Goal: Information Seeking & Learning: Learn about a topic

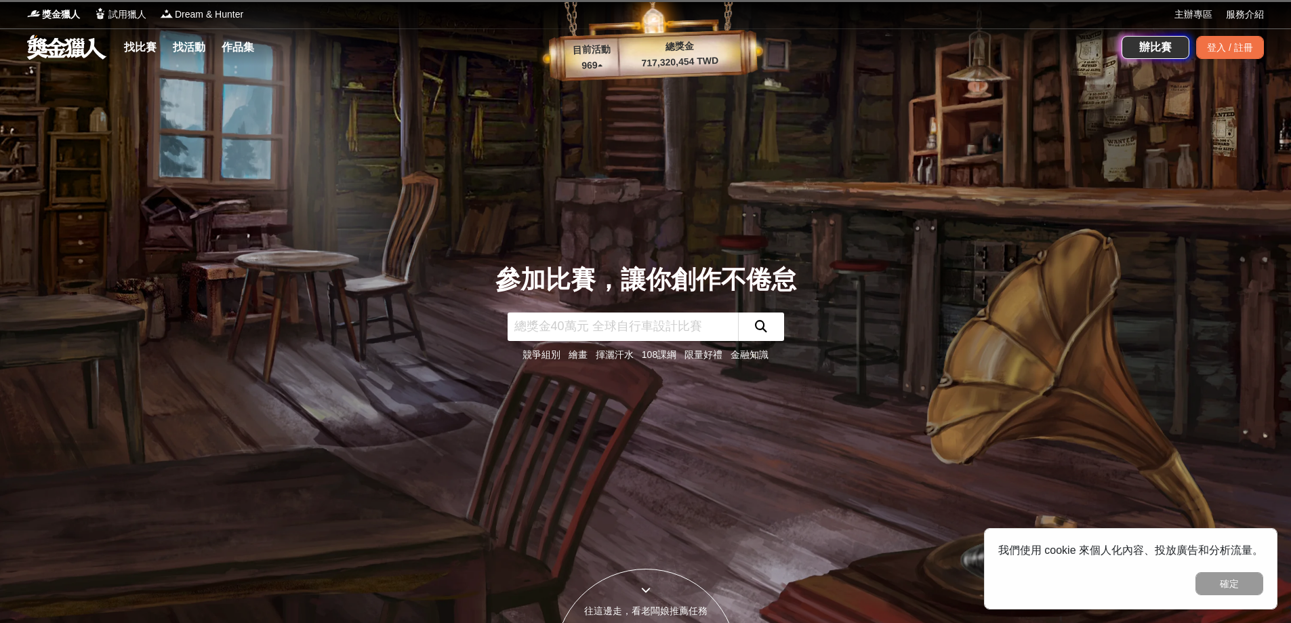
click at [595, 313] on input "text" at bounding box center [623, 326] width 230 height 28
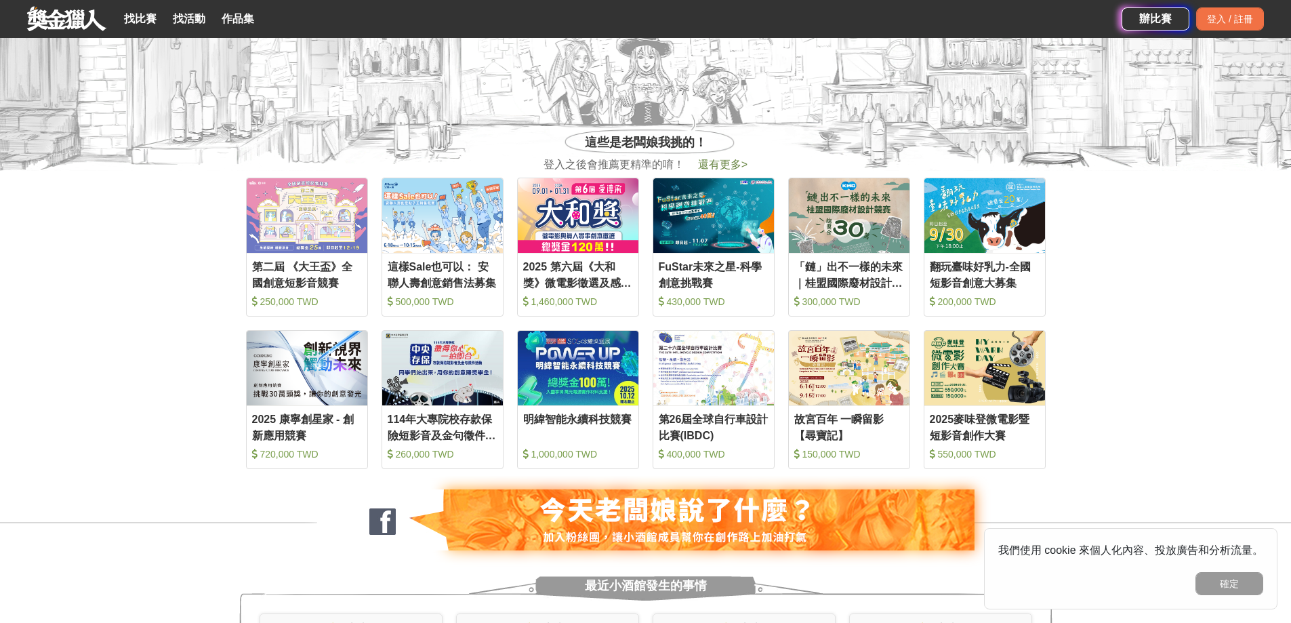
scroll to position [610, 0]
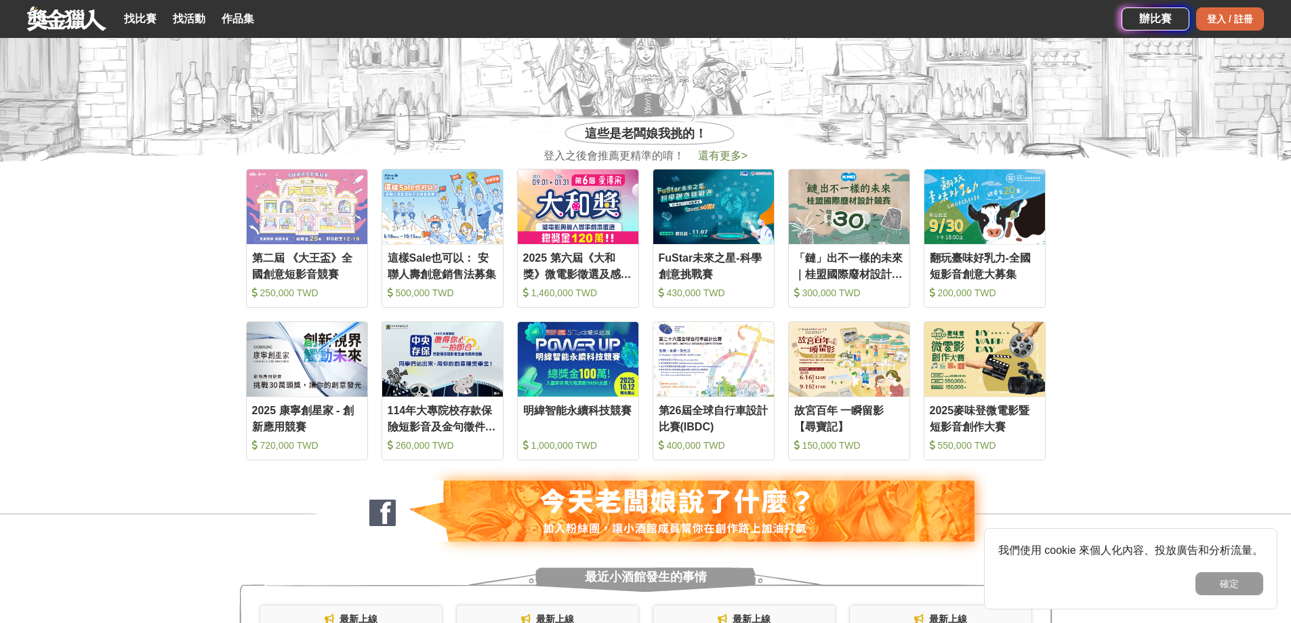
click at [1213, 14] on div "登入 / 註冊" at bounding box center [1230, 18] width 68 height 23
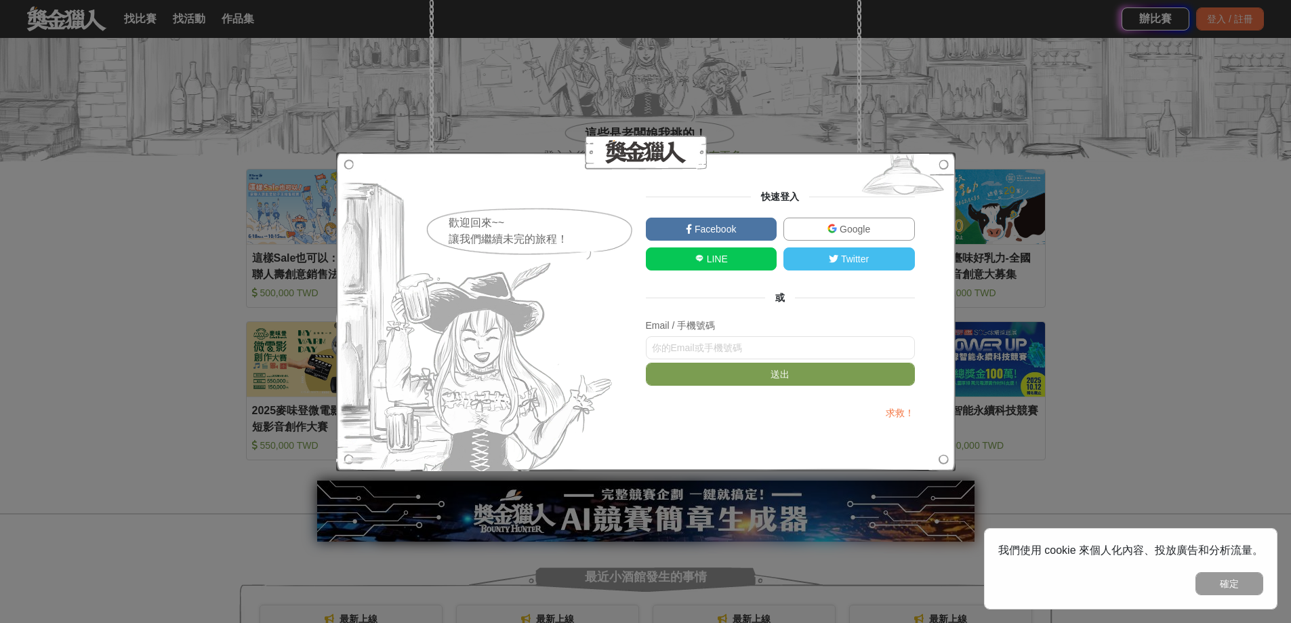
drag, startPoint x: 753, startPoint y: 348, endPoint x: 758, endPoint y: 330, distance: 18.9
click at [753, 348] on input "text" at bounding box center [780, 347] width 269 height 23
type input "[EMAIL_ADDRESS][DOMAIN_NAME]"
click at [772, 377] on button "送出" at bounding box center [780, 374] width 269 height 23
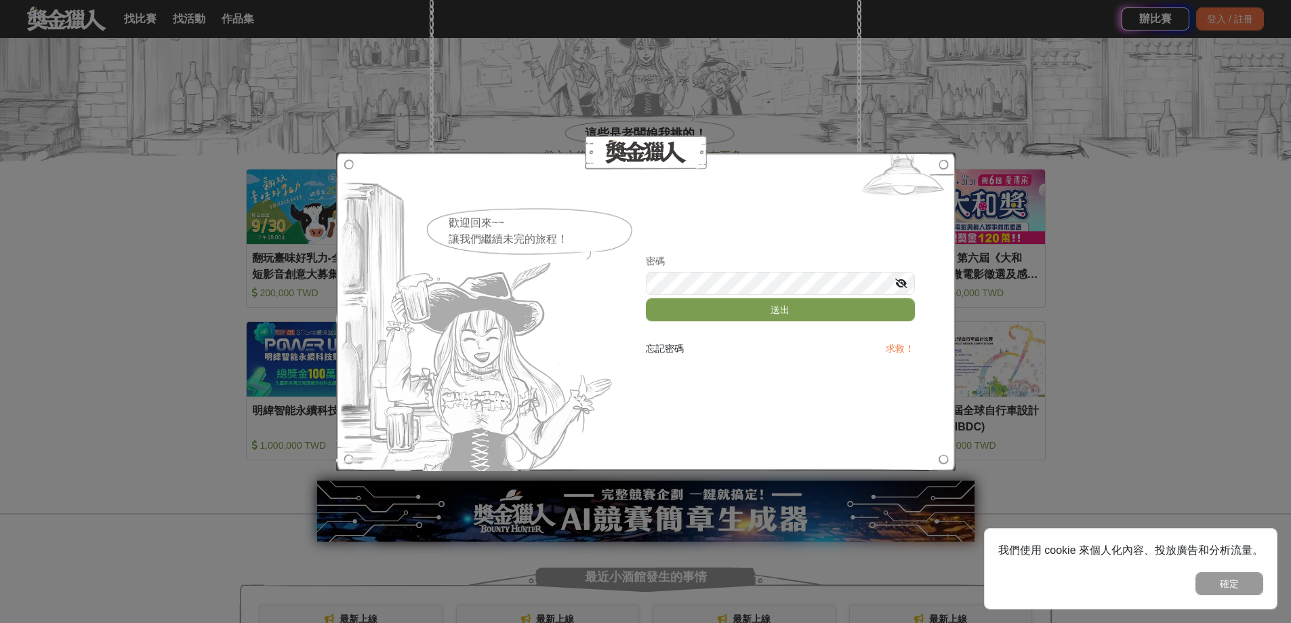
click at [646, 298] on button "送出" at bounding box center [780, 309] width 269 height 23
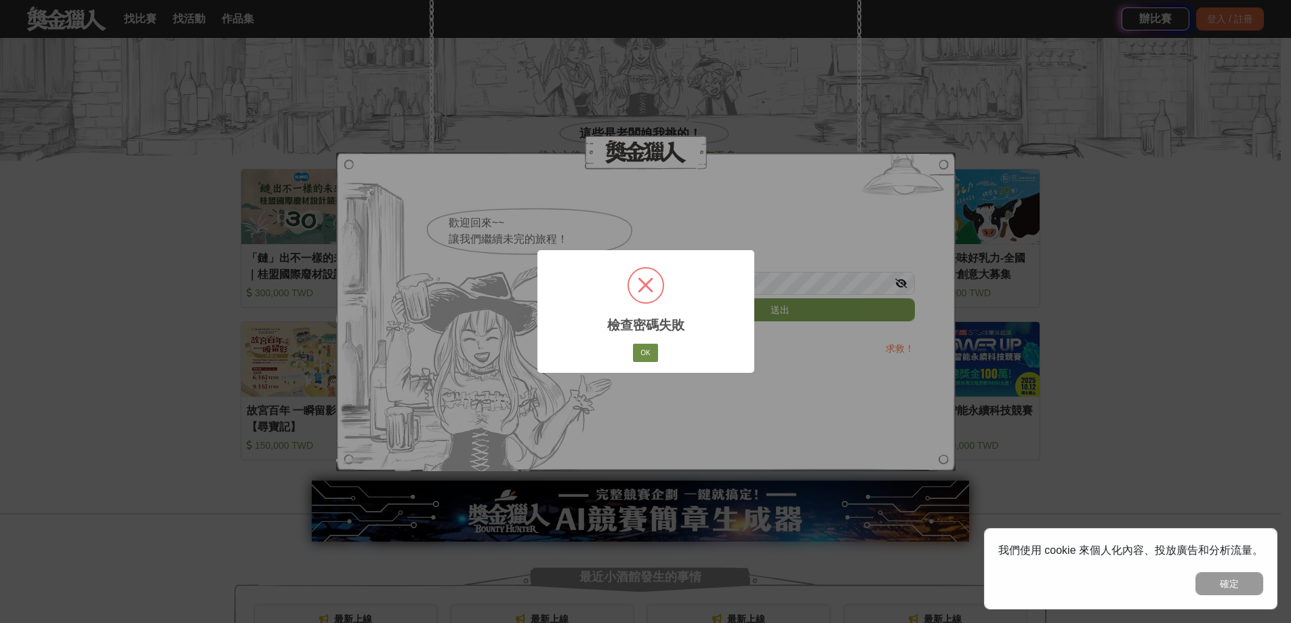
click at [645, 354] on button "OK" at bounding box center [645, 353] width 24 height 19
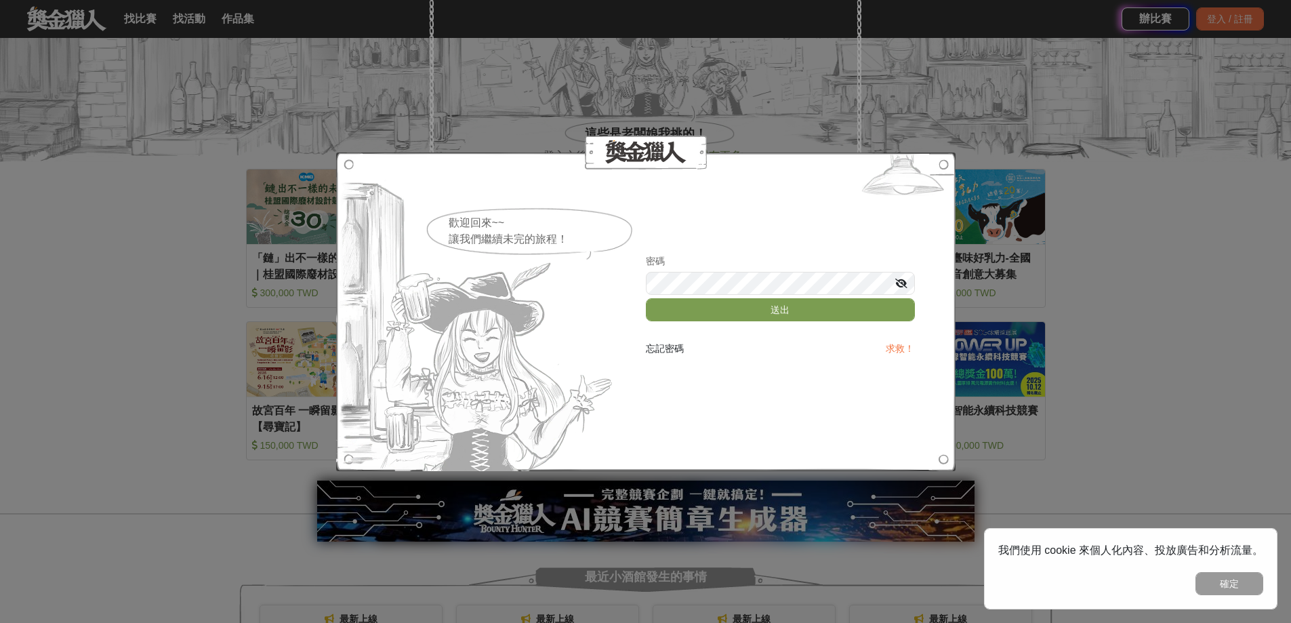
click at [991, 275] on div "歡迎回來~~ 讓我們繼續未完的旅程！ 密碼 送出 忘記密碼 求救！" at bounding box center [645, 311] width 1291 height 623
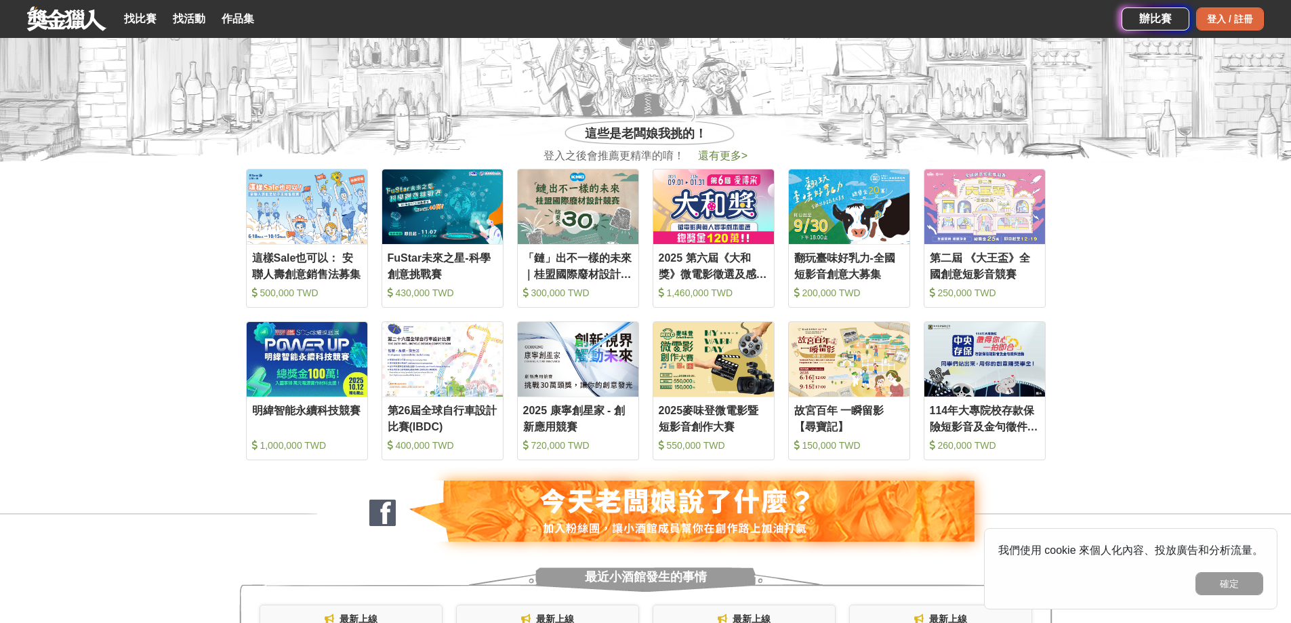
click at [1240, 28] on div "登入 / 註冊" at bounding box center [1230, 18] width 68 height 23
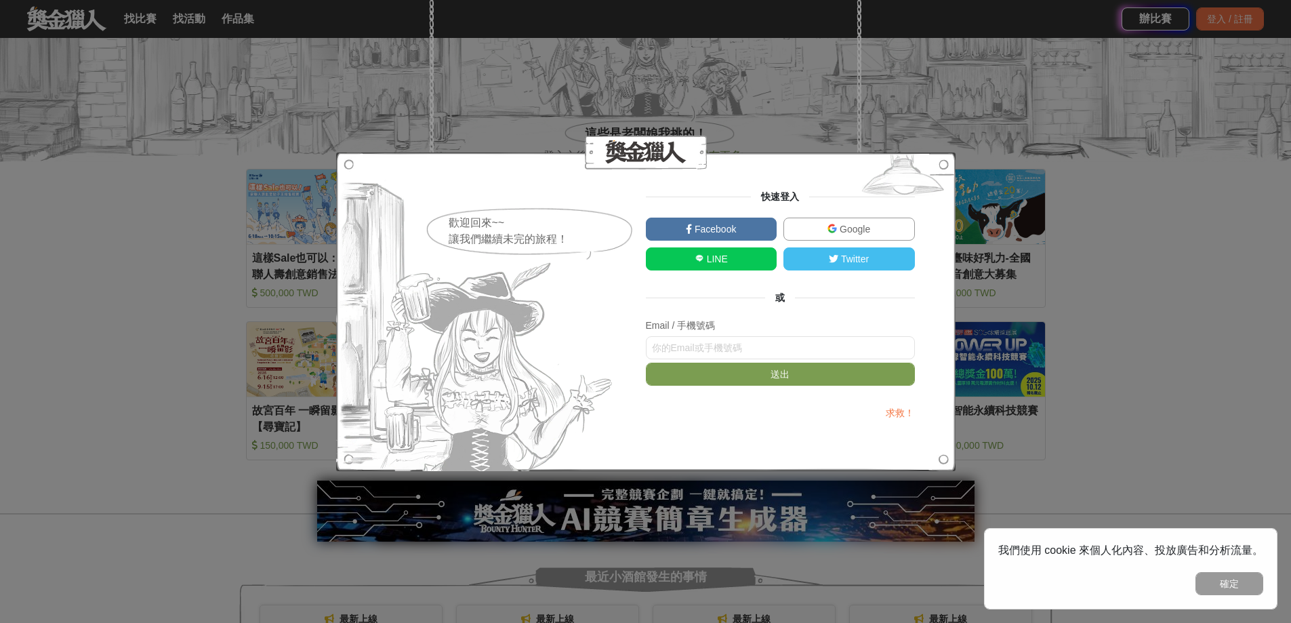
click at [762, 170] on div at bounding box center [646, 312] width 620 height 319
click at [1099, 177] on div "歡迎回來~~ 讓我們繼續未完的旅程！ 快速登入 Facebook Google LINE Twitter 或 Email / 手機號碼 送出 求救！" at bounding box center [645, 311] width 1291 height 623
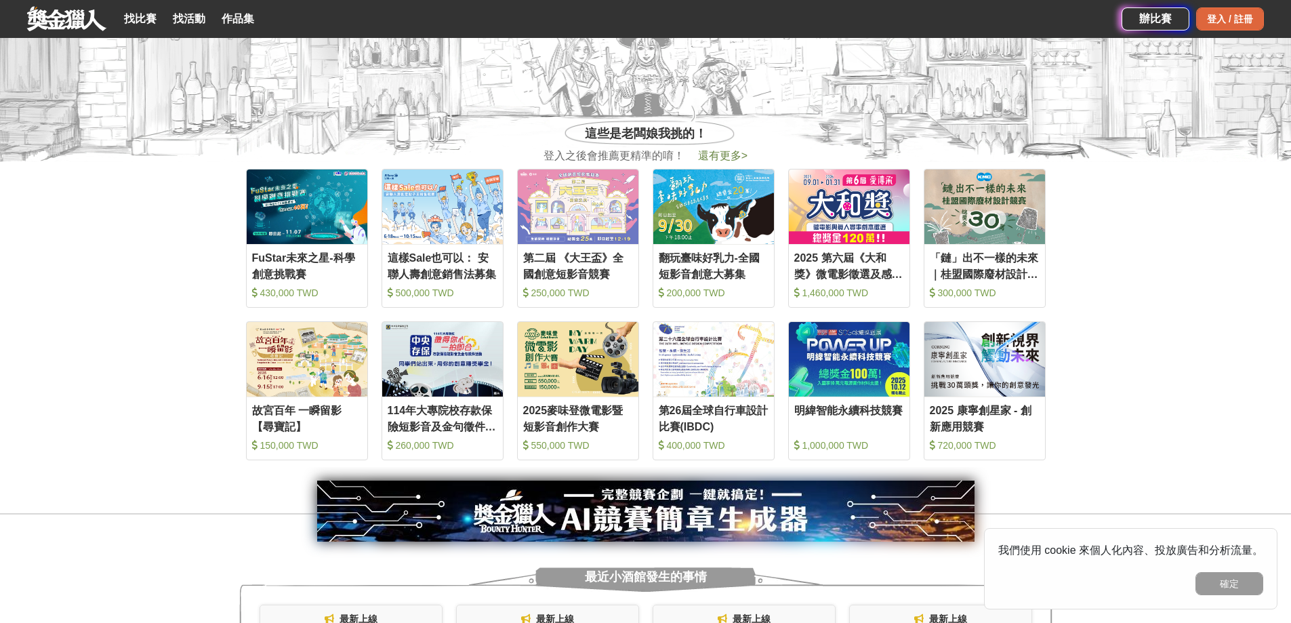
click at [1231, 22] on div "登入 / 註冊" at bounding box center [1230, 18] width 68 height 23
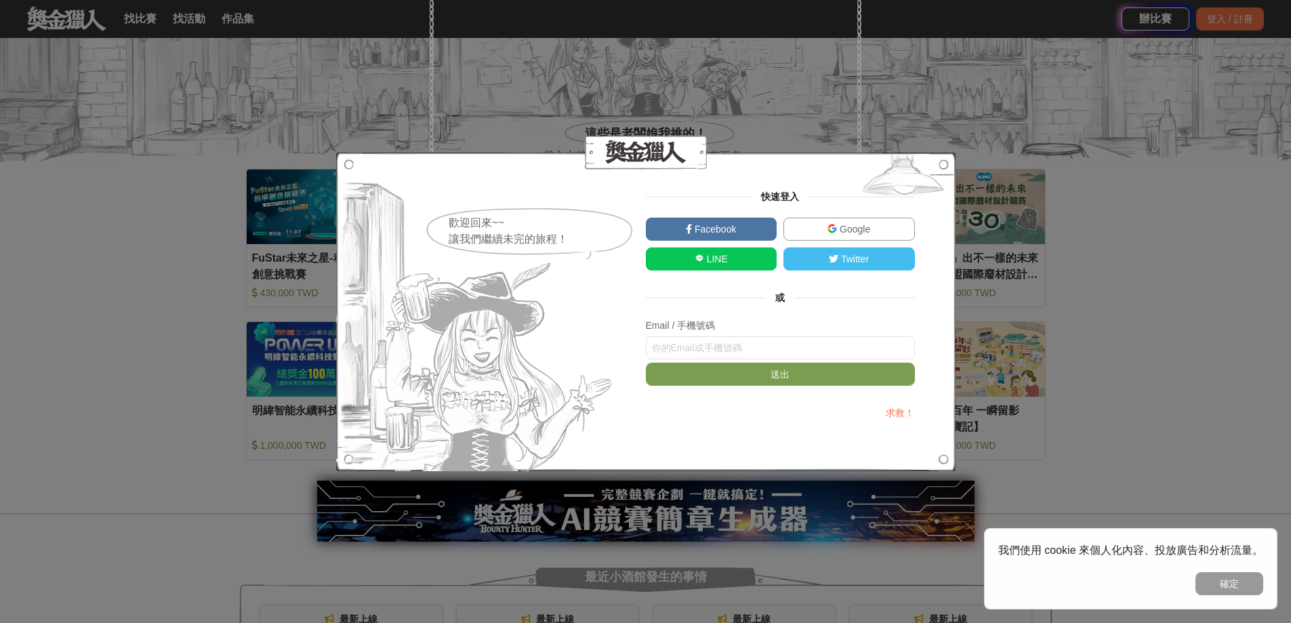
click at [840, 244] on div "Google" at bounding box center [849, 233] width 138 height 30
click at [849, 230] on span "Google" at bounding box center [853, 229] width 33 height 11
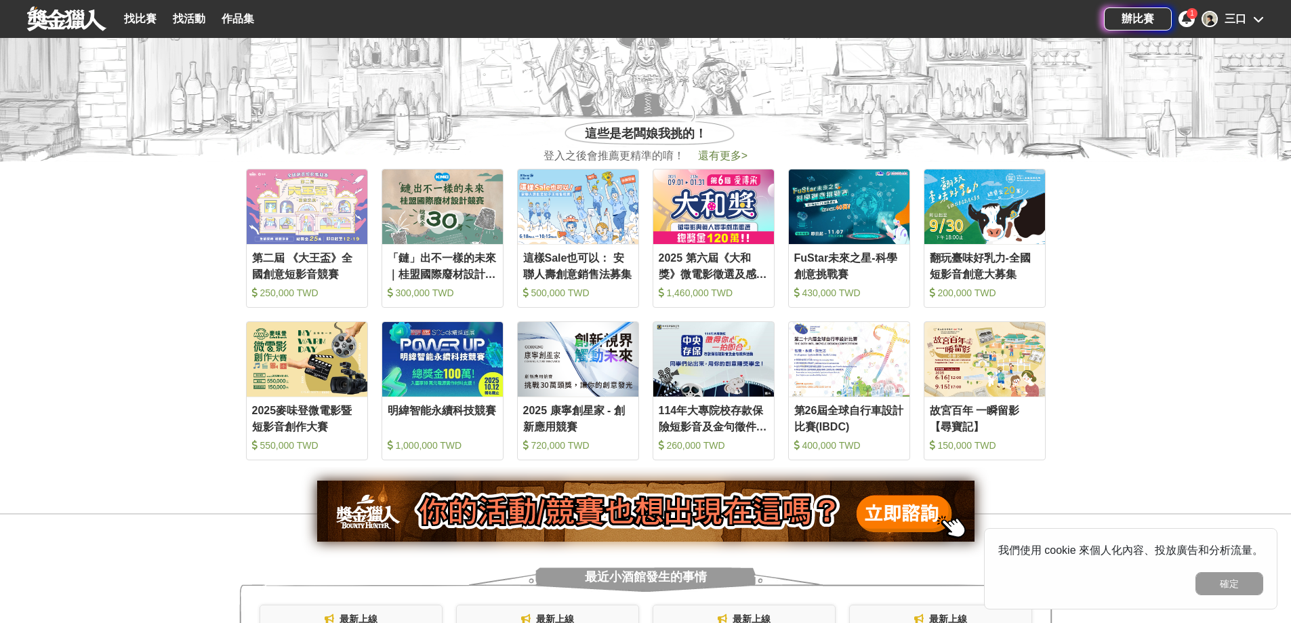
click at [1190, 24] on div "1" at bounding box center [1187, 19] width 16 height 16
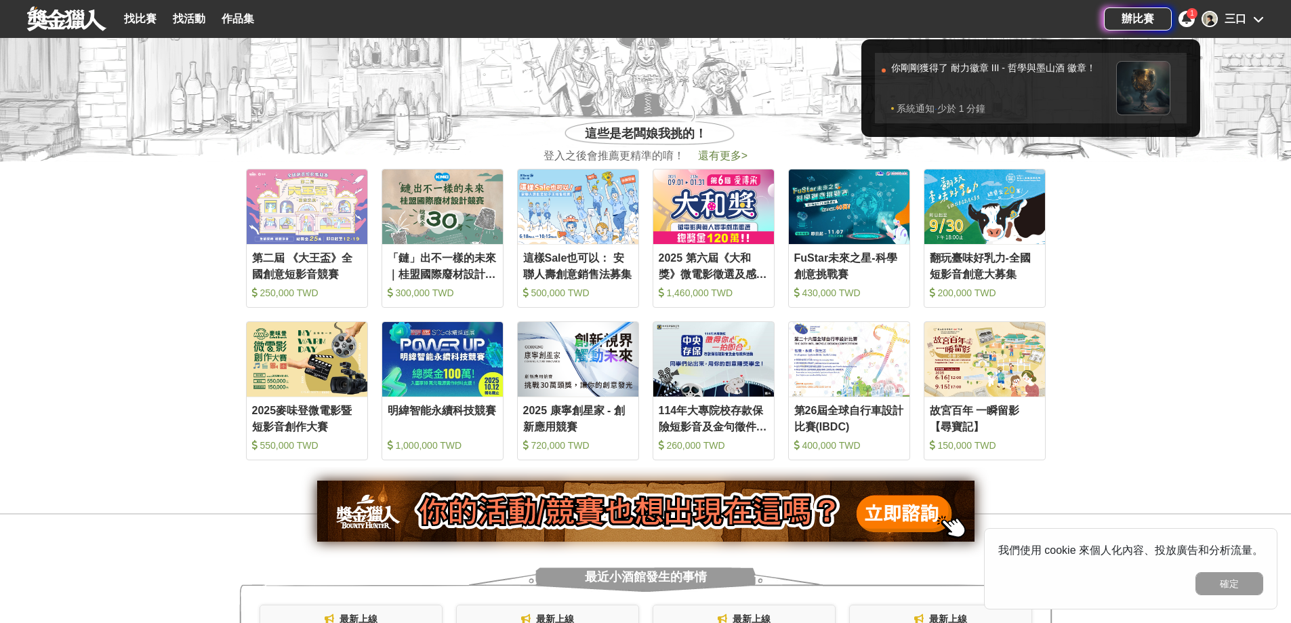
click at [1051, 89] on div "你剛剛獲得了 耐力徽章 III - 哲學與墨山酒 徽章！" at bounding box center [1000, 81] width 218 height 41
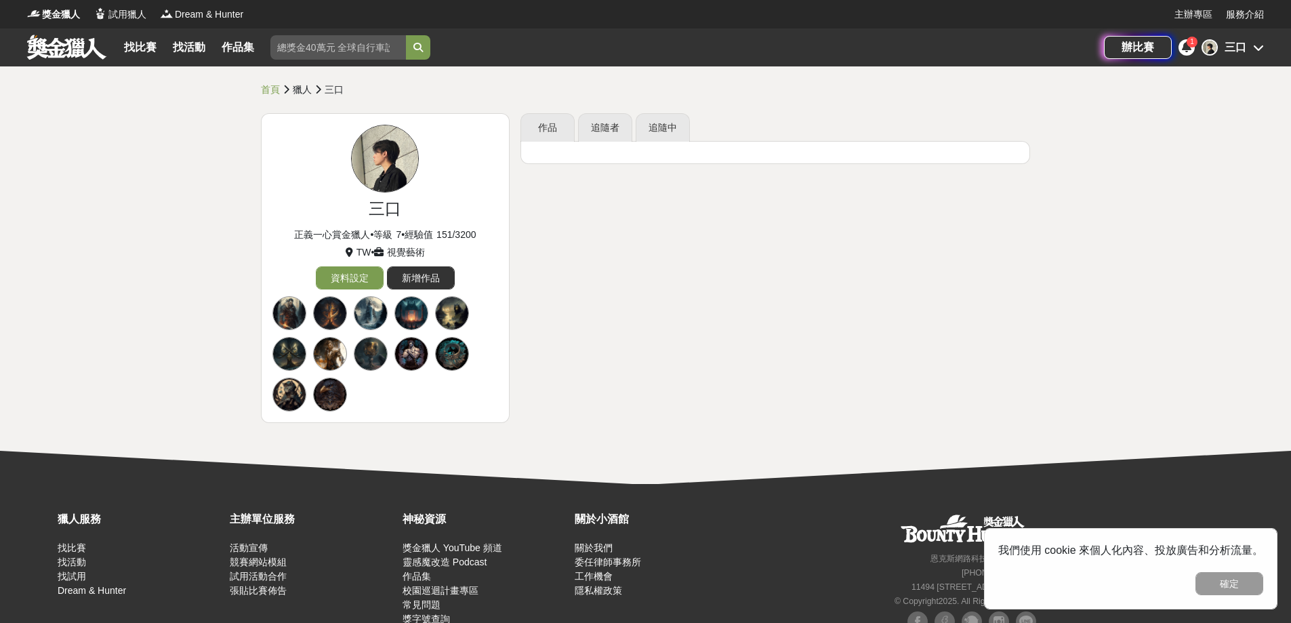
click at [64, 46] on link at bounding box center [67, 47] width 82 height 26
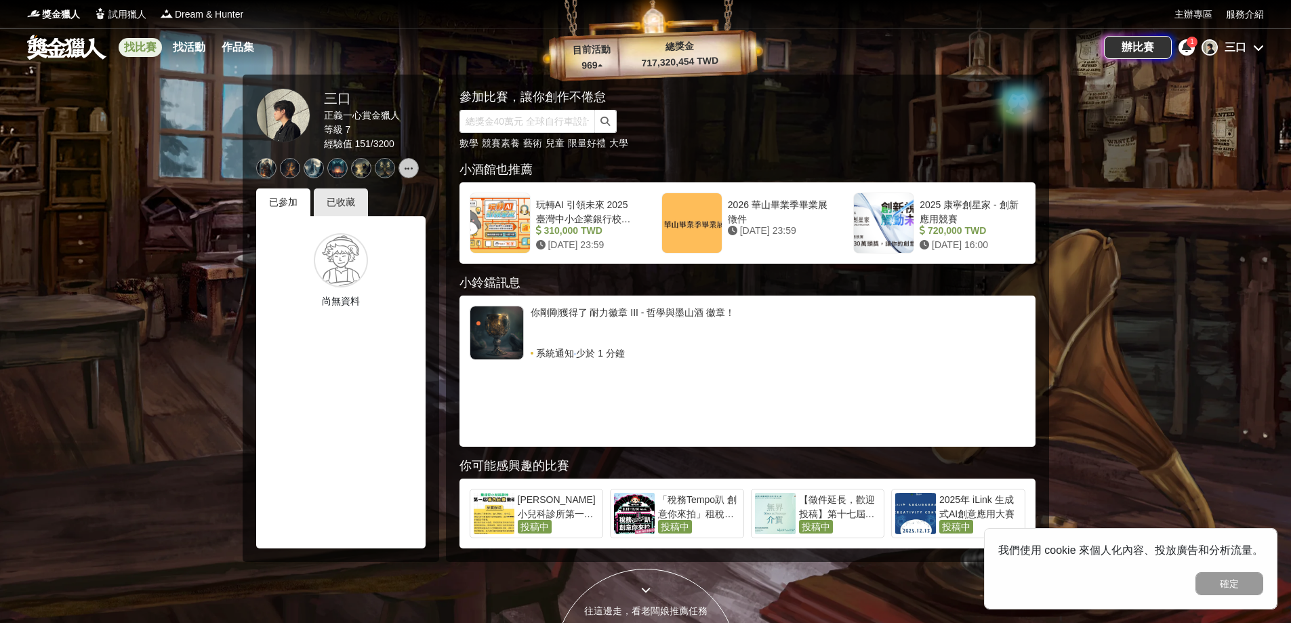
click at [146, 45] on link "找比賽" at bounding box center [140, 47] width 43 height 19
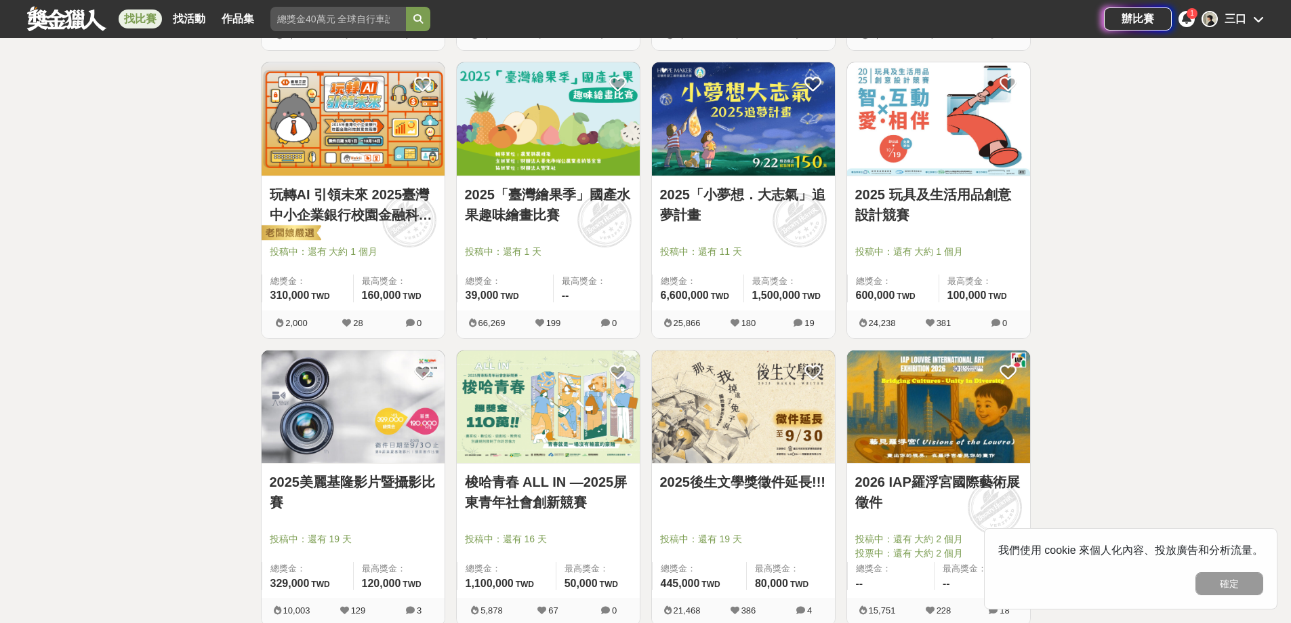
scroll to position [1095, 0]
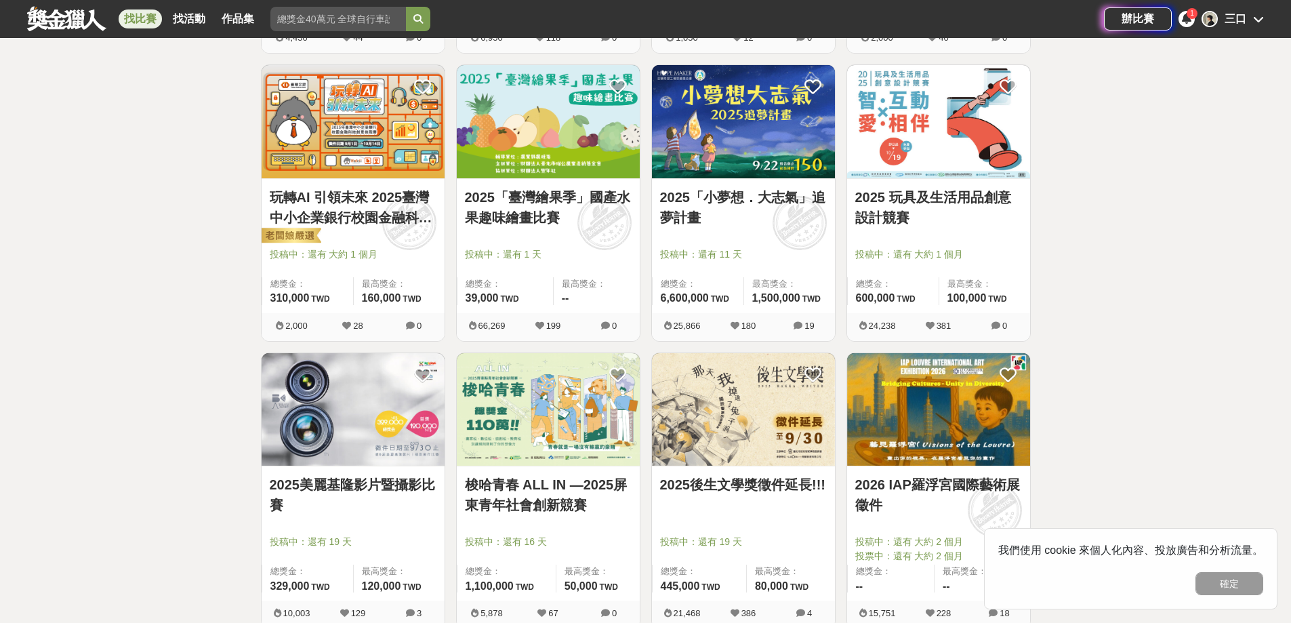
click at [358, 217] on link "玩轉AI 引領未來 2025臺灣中小企業銀行校園金融科技創意挑戰賽" at bounding box center [353, 207] width 167 height 41
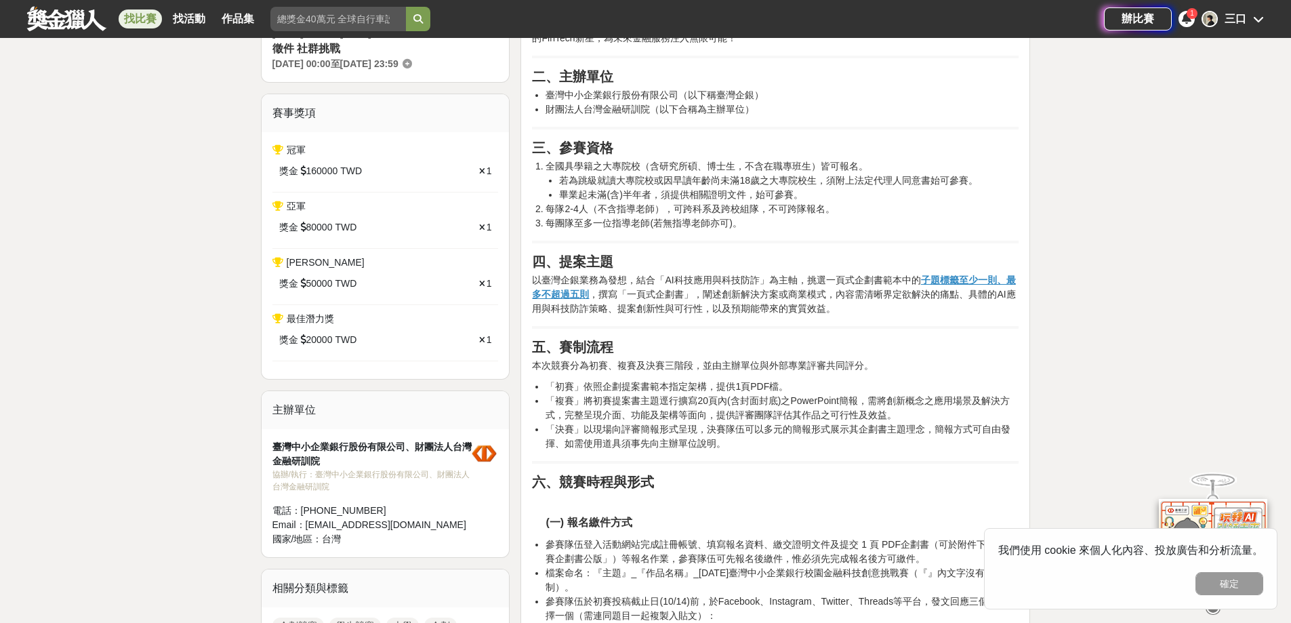
scroll to position [542, 0]
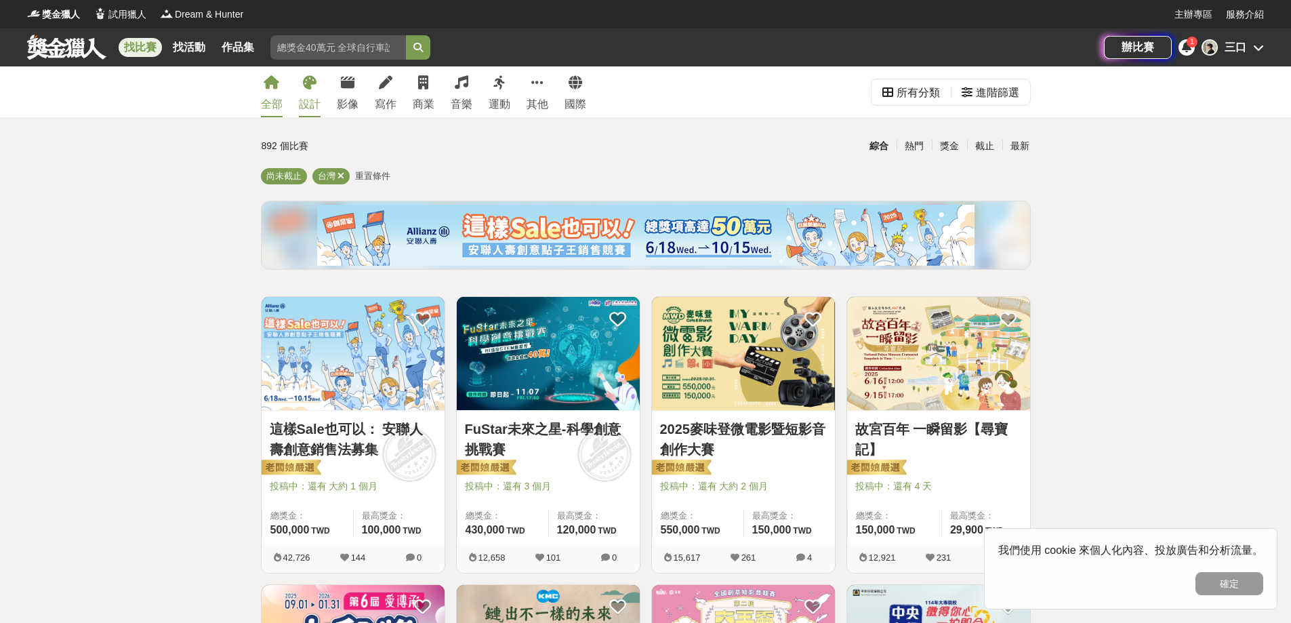
click at [310, 93] on link "設計" at bounding box center [310, 91] width 22 height 51
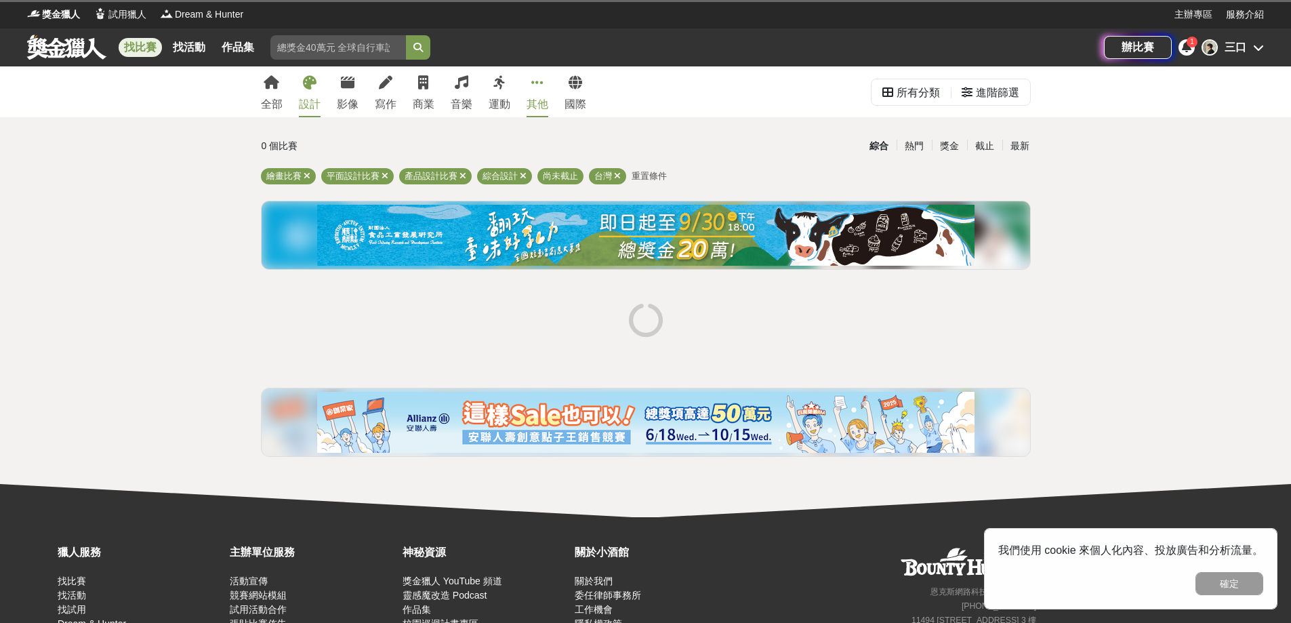
click at [541, 94] on link "其他" at bounding box center [538, 91] width 22 height 51
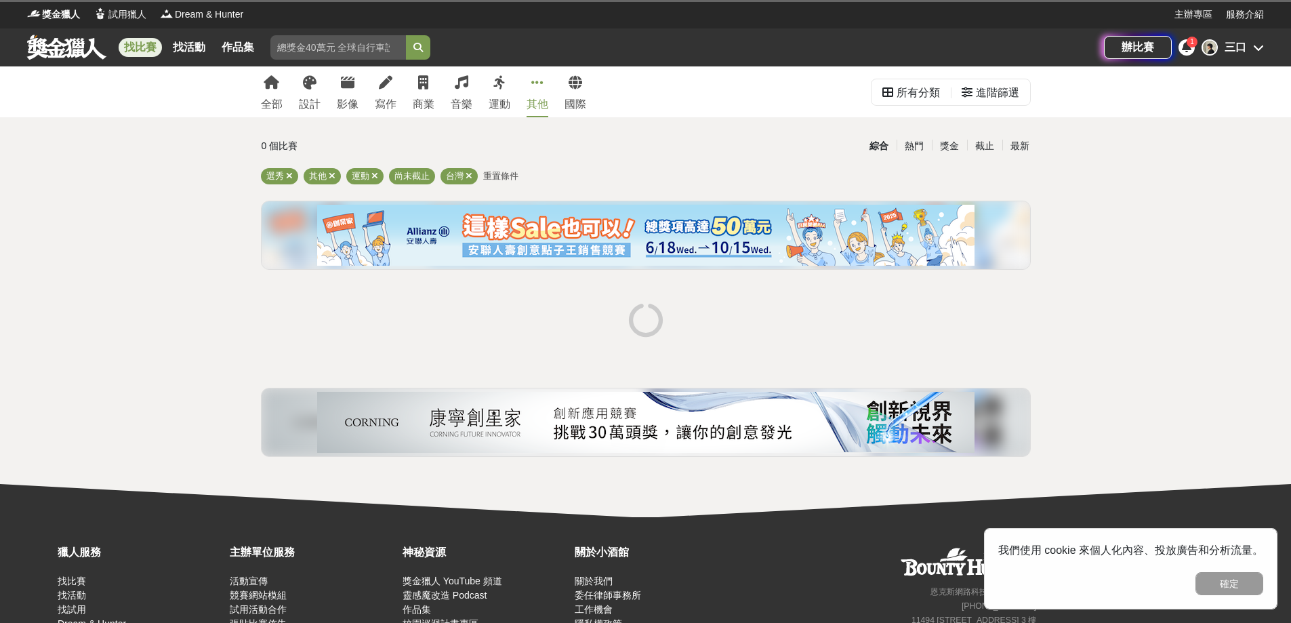
click at [322, 94] on div "全部 設計 影像 寫作 商業 音樂 運動 其他 國際" at bounding box center [424, 91] width 342 height 51
click at [310, 81] on icon at bounding box center [310, 83] width 14 height 14
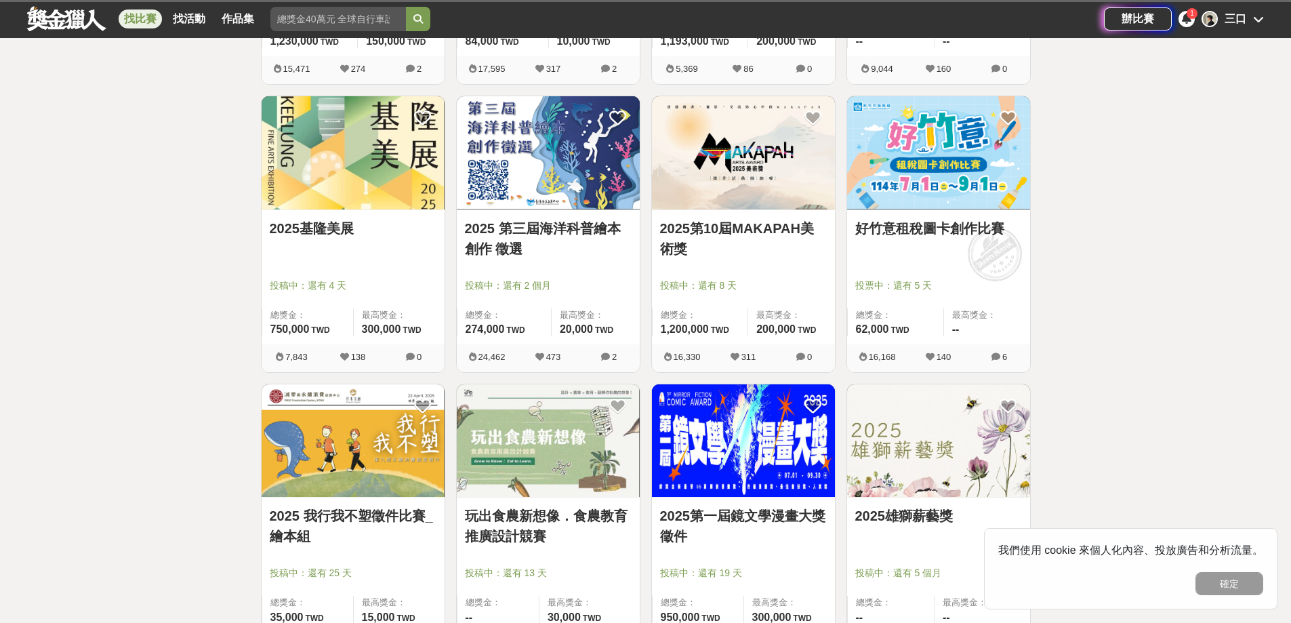
scroll to position [1085, 0]
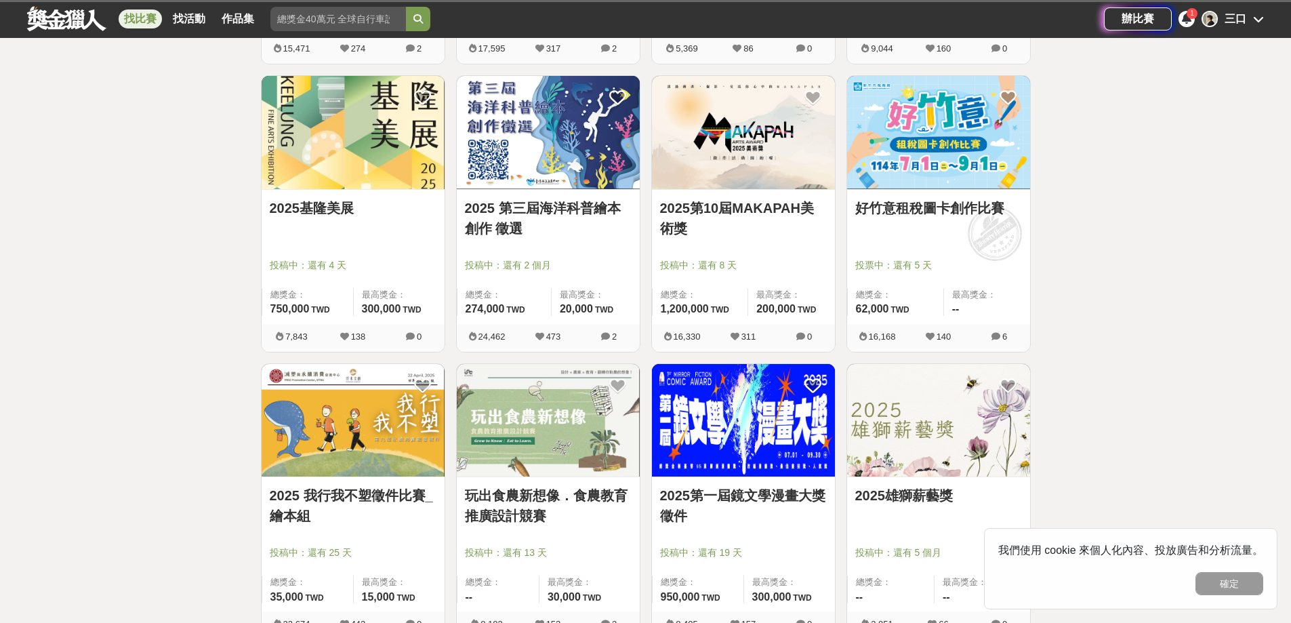
click at [718, 216] on link "2025第10屆MAKAPAH美術獎" at bounding box center [743, 218] width 167 height 41
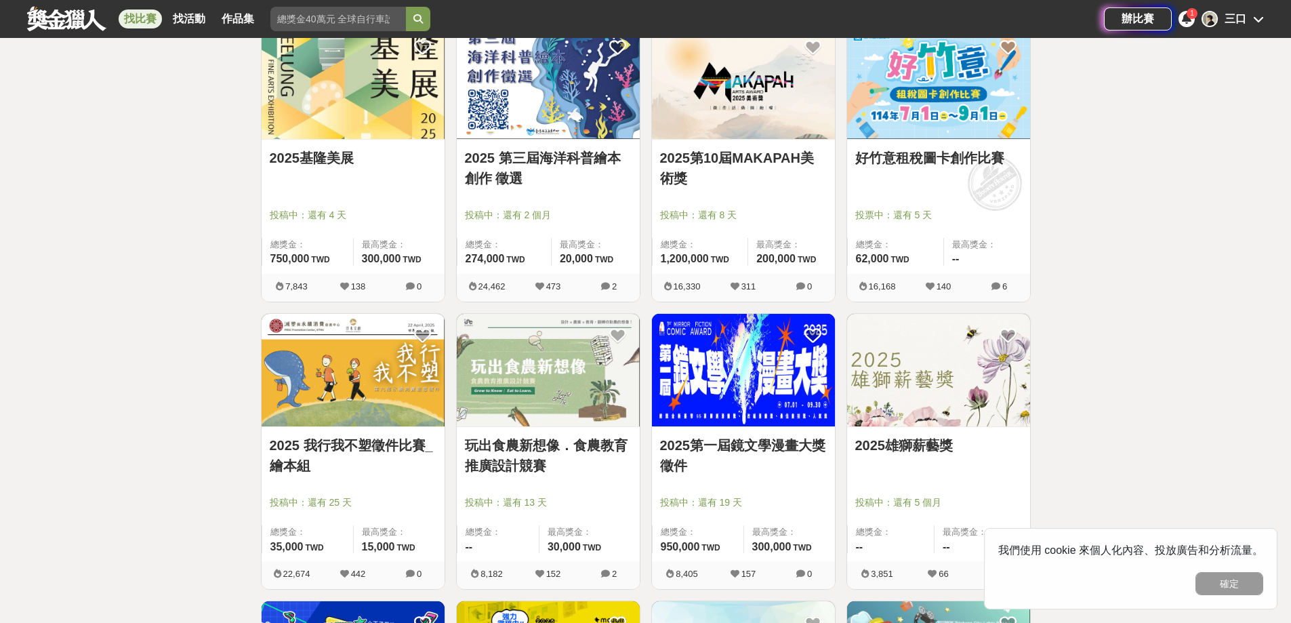
scroll to position [1106, 0]
